Goal: Obtain resource: Download file/media

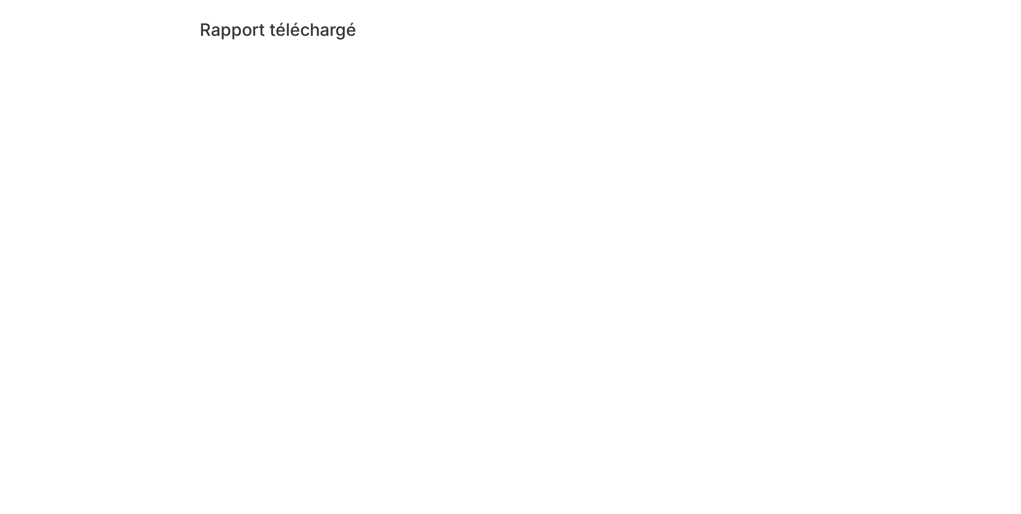
drag, startPoint x: 919, startPoint y: 0, endPoint x: 757, endPoint y: 27, distance: 164.5
click at [507, 35] on div "Rapport téléchargé" at bounding box center [546, 32] width 705 height 25
drag, startPoint x: 920, startPoint y: 0, endPoint x: 244, endPoint y: 29, distance: 677.0
click at [398, 100] on div "Report downloaded" at bounding box center [547, 257] width 948 height 514
